Goal: Check status: Check status

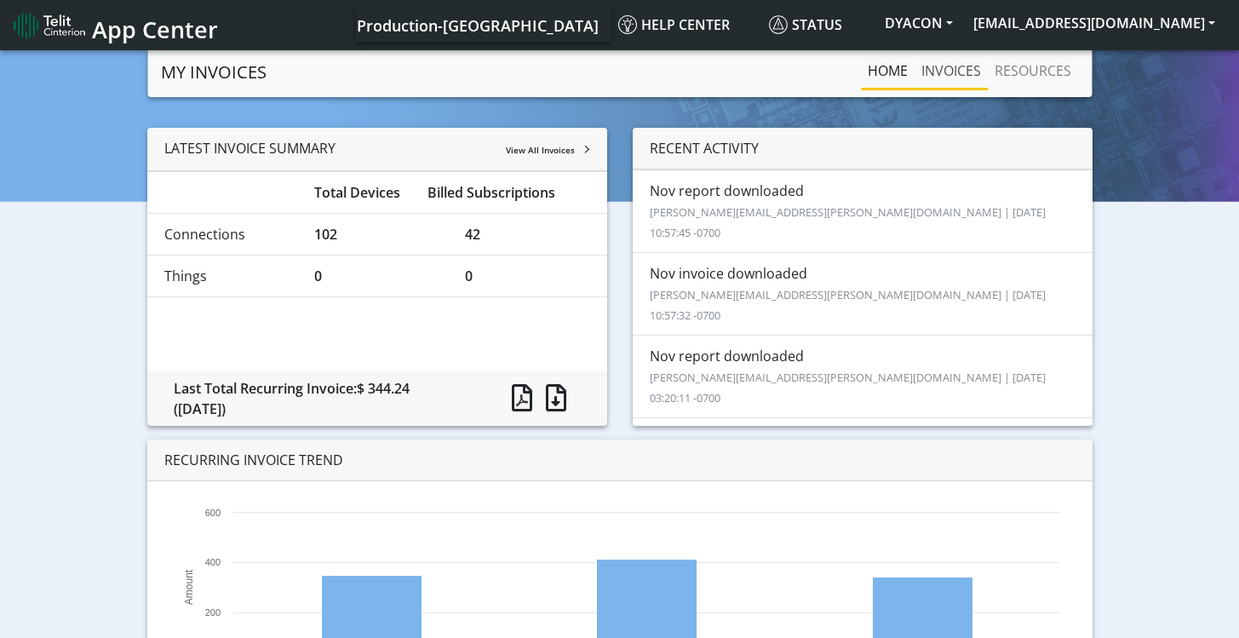
click at [960, 72] on link "INVOICES" at bounding box center [950, 71] width 73 height 34
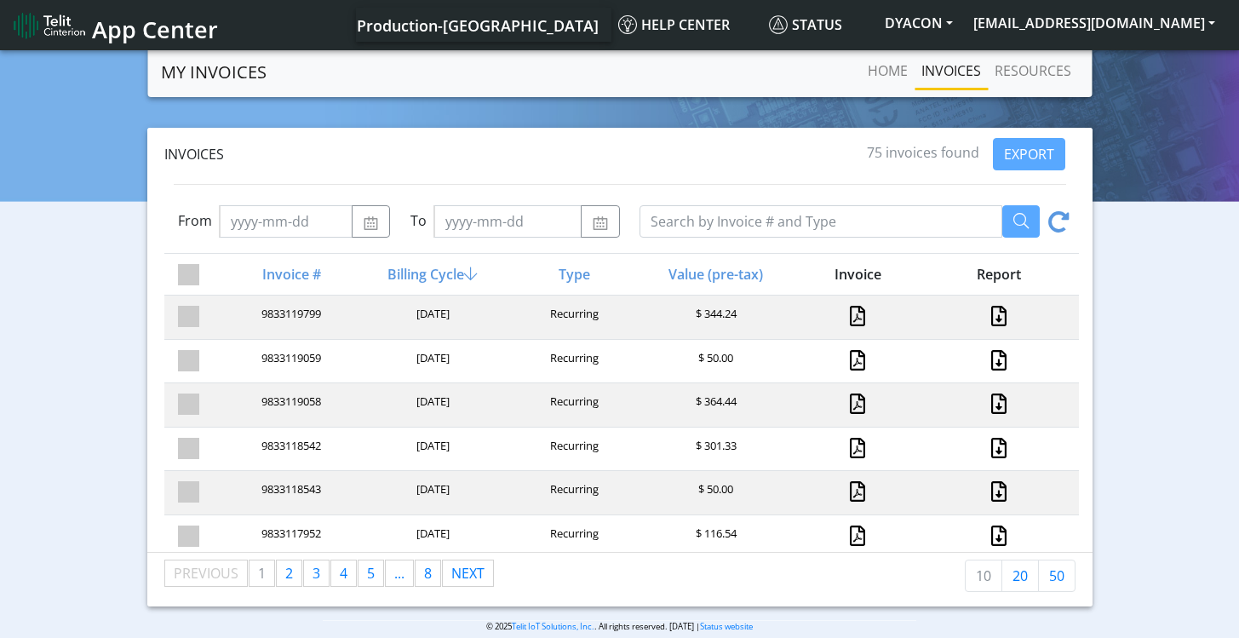
click at [441, 272] on div "Billing Cycle" at bounding box center [430, 274] width 141 height 20
click at [963, 20] on button "DYACON" at bounding box center [918, 23] width 89 height 31
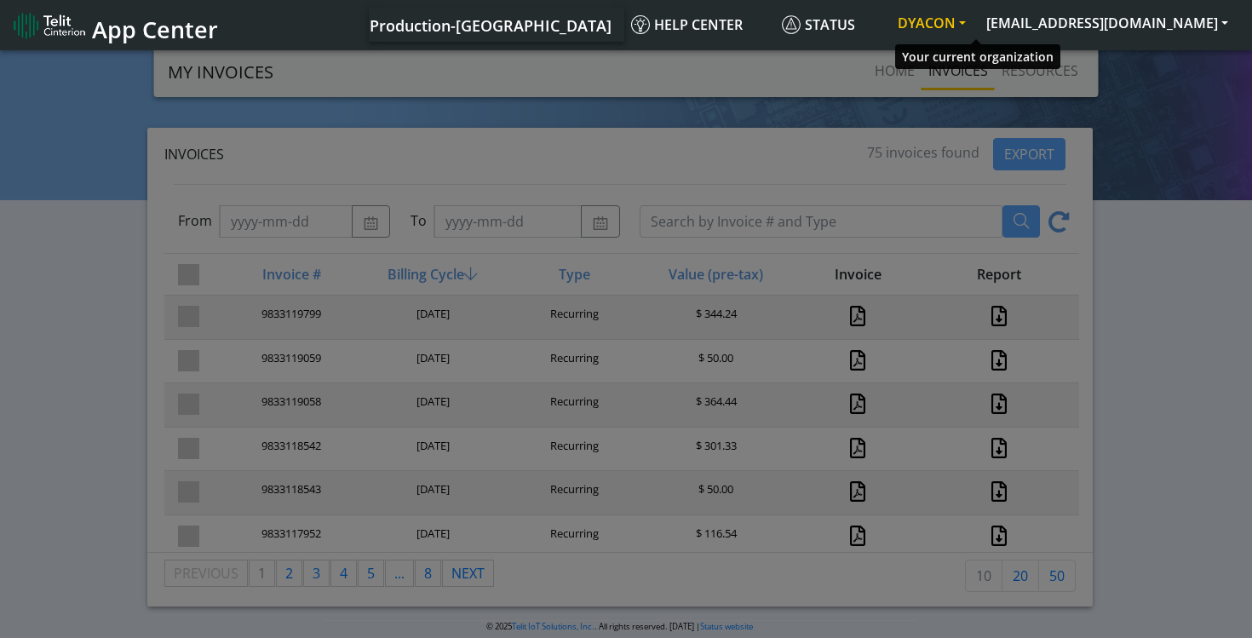
scroll to position [6, 0]
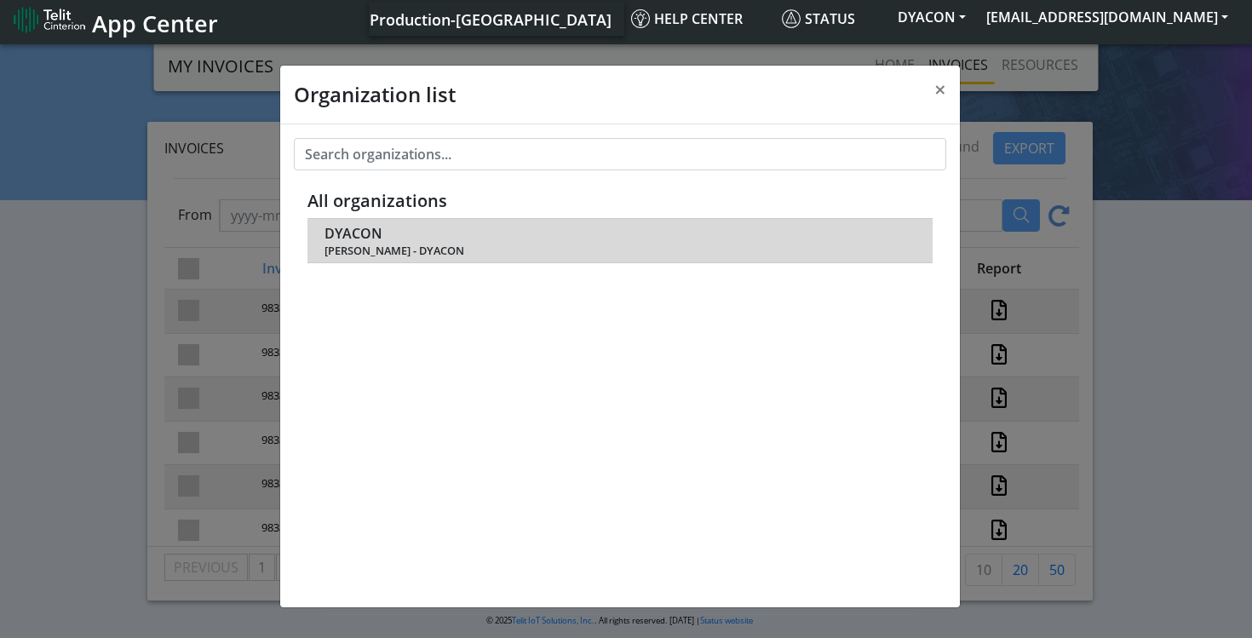
click at [364, 240] on span "DYACON" at bounding box center [353, 234] width 58 height 16
